Goal: Transaction & Acquisition: Purchase product/service

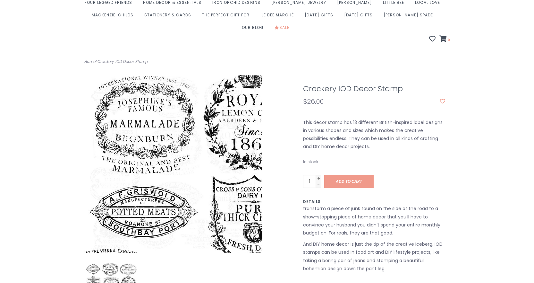
scroll to position [63, 0]
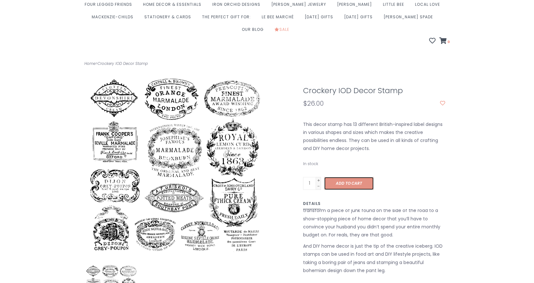
click at [344, 180] on span "Add to cart" at bounding box center [349, 182] width 26 height 5
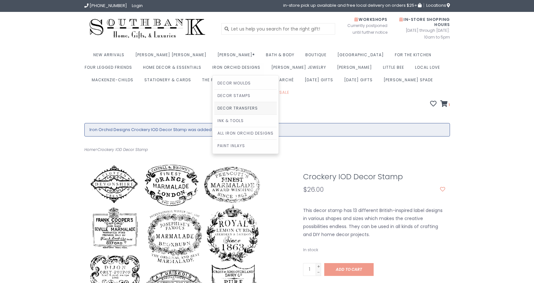
click at [214, 107] on link "Decor Transfers" at bounding box center [245, 108] width 63 height 12
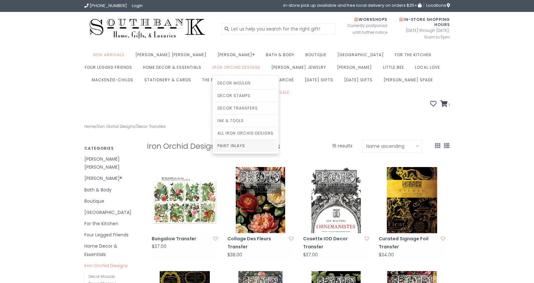
click at [214, 145] on link "Paint Inlays" at bounding box center [245, 146] width 63 height 12
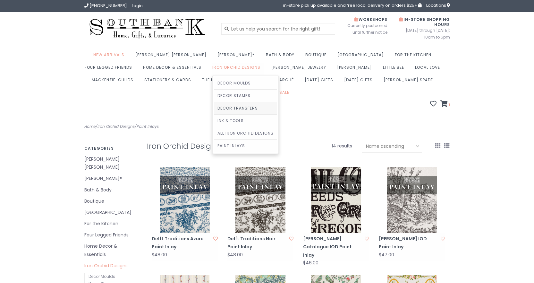
click at [214, 108] on link "Decor Transfers" at bounding box center [245, 108] width 63 height 12
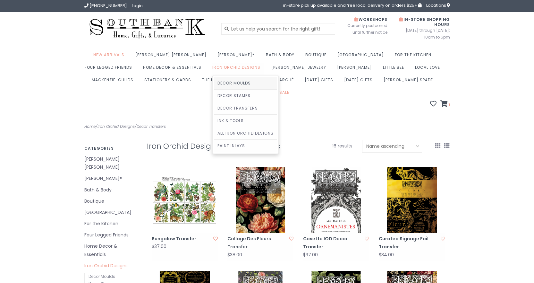
click at [214, 81] on link "Decor Moulds" at bounding box center [245, 83] width 63 height 12
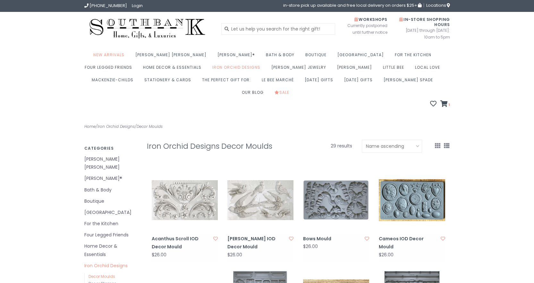
click at [293, 88] on link "Sale" at bounding box center [284, 94] width 18 height 13
